Goal: Check status: Check status

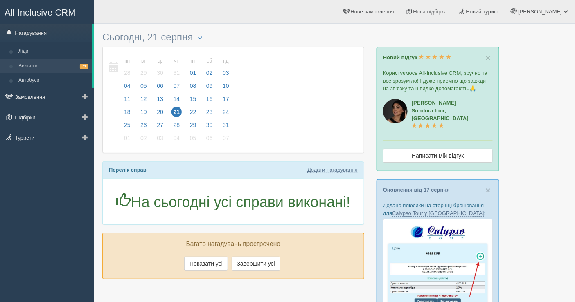
click at [51, 64] on link "Вильоти 71" at bounding box center [53, 66] width 77 height 15
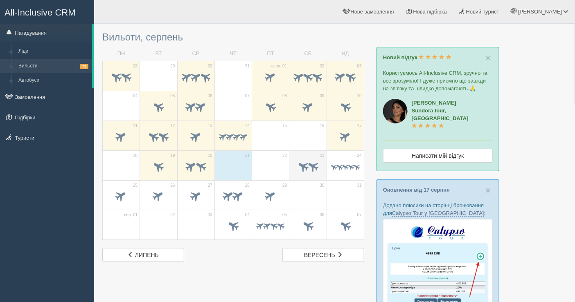
click at [308, 160] on span at bounding box center [313, 167] width 14 height 14
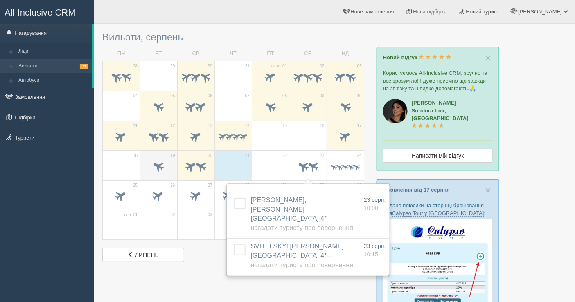
click at [156, 160] on span at bounding box center [159, 167] width 14 height 14
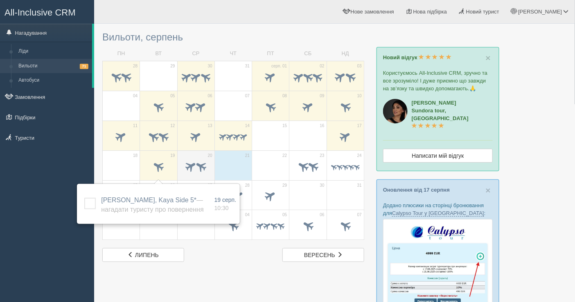
click at [201, 160] on span at bounding box center [201, 167] width 14 height 14
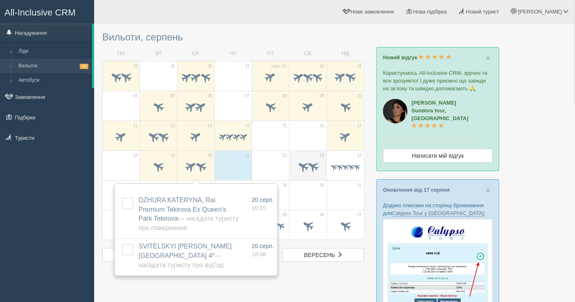
click at [321, 161] on span at bounding box center [307, 167] width 29 height 14
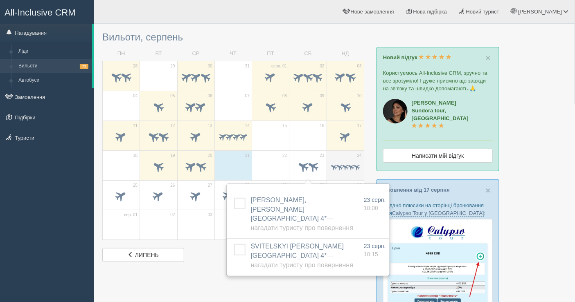
click at [359, 164] on span at bounding box center [345, 168] width 29 height 8
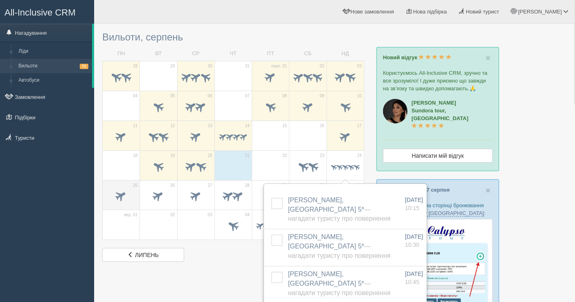
click at [115, 196] on span at bounding box center [122, 196] width 14 height 14
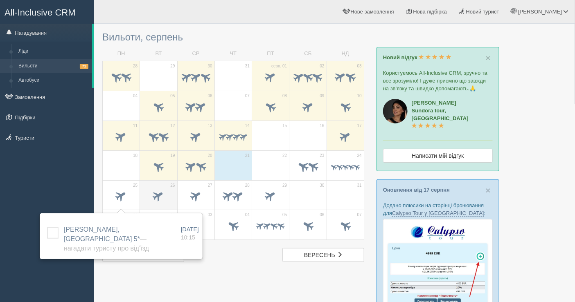
click at [158, 196] on span at bounding box center [159, 196] width 14 height 14
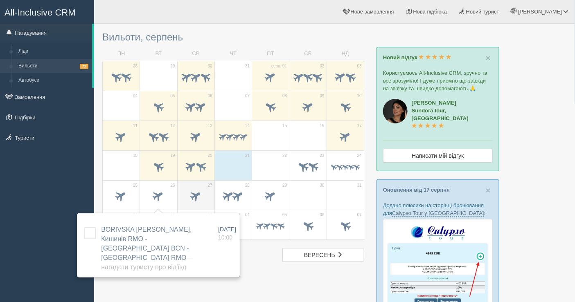
click at [191, 193] on span at bounding box center [196, 196] width 14 height 14
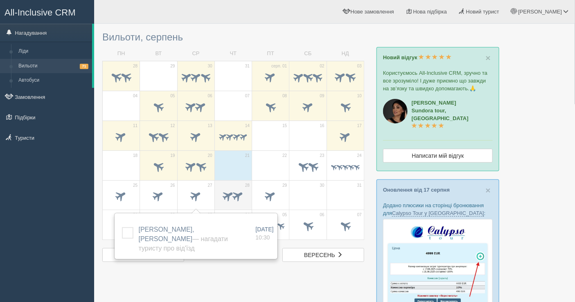
click at [226, 194] on span at bounding box center [229, 196] width 14 height 14
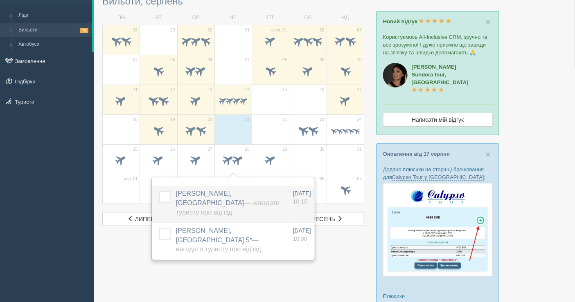
scroll to position [45, 0]
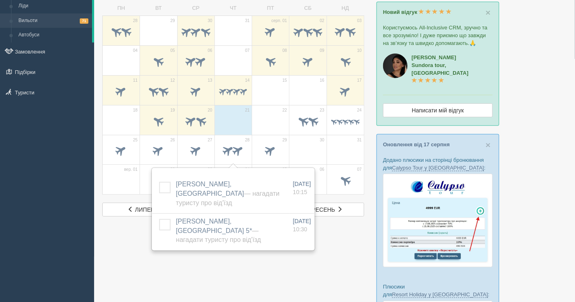
click at [8, 132] on div "All-Inclusive CRM Нагадування Ліди Вильоти 71 Автобуси" at bounding box center [47, 106] width 94 height 302
